Goal: Task Accomplishment & Management: Manage account settings

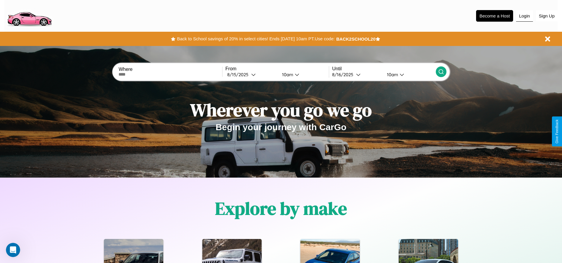
click at [525, 16] on button "Login" at bounding box center [525, 15] width 17 height 11
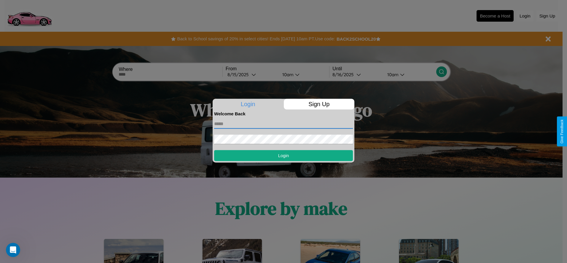
click at [283, 124] on input "text" at bounding box center [283, 123] width 139 height 9
type input "**********"
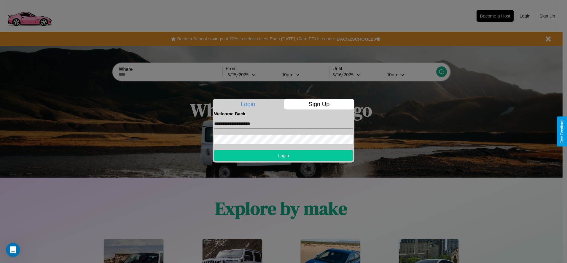
click at [283, 155] on button "Login" at bounding box center [283, 155] width 139 height 11
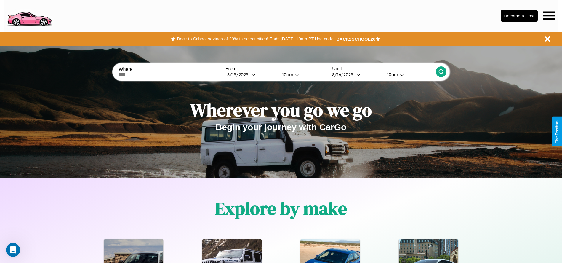
click at [549, 15] on icon at bounding box center [550, 15] width 12 height 8
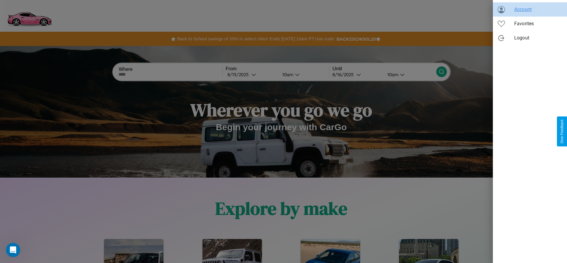
click at [530, 9] on span "Account" at bounding box center [538, 9] width 48 height 7
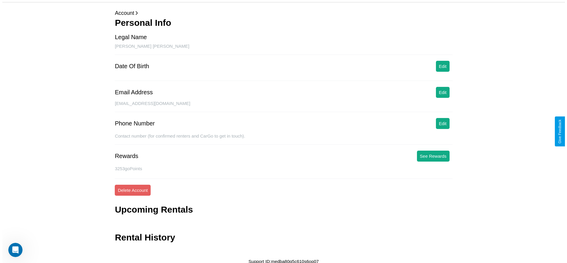
scroll to position [24, 0]
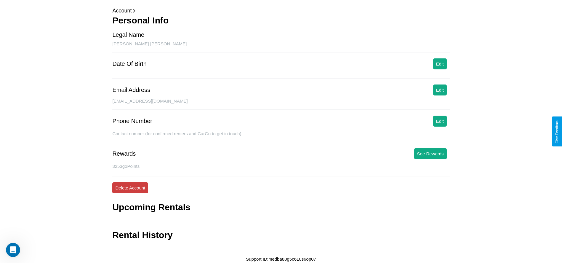
click at [130, 188] on button "Delete Account" at bounding box center [130, 187] width 36 height 11
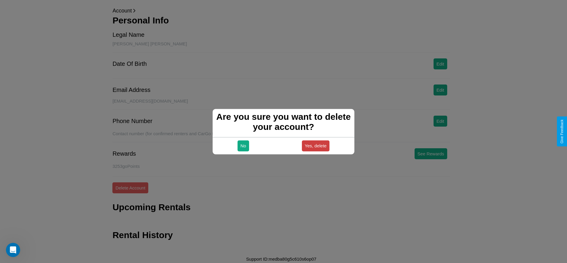
click at [315, 146] on button "Yes, delete" at bounding box center [316, 145] width 28 height 11
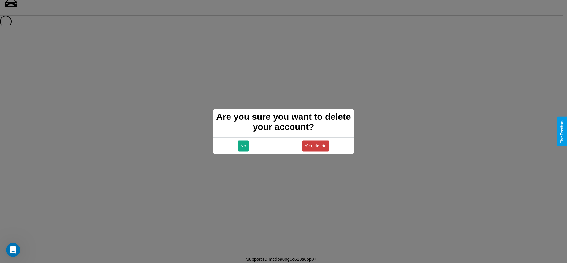
scroll to position [8, 0]
